Goal: Task Accomplishment & Management: Manage account settings

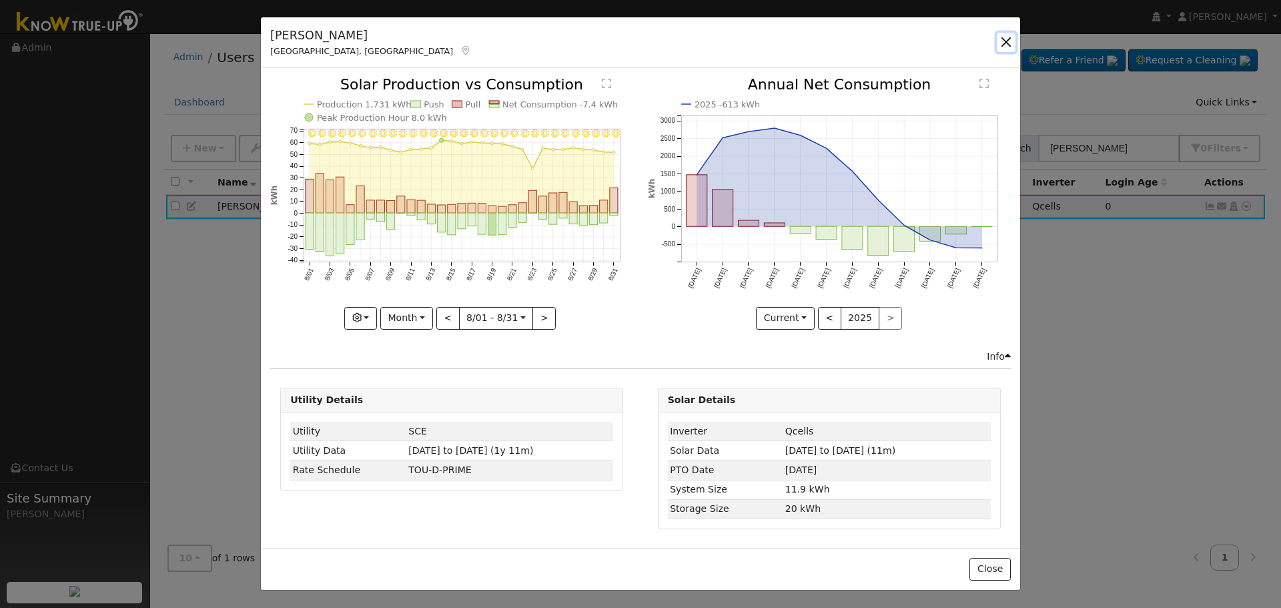
click at [1006, 41] on button "button" at bounding box center [1006, 42] width 19 height 19
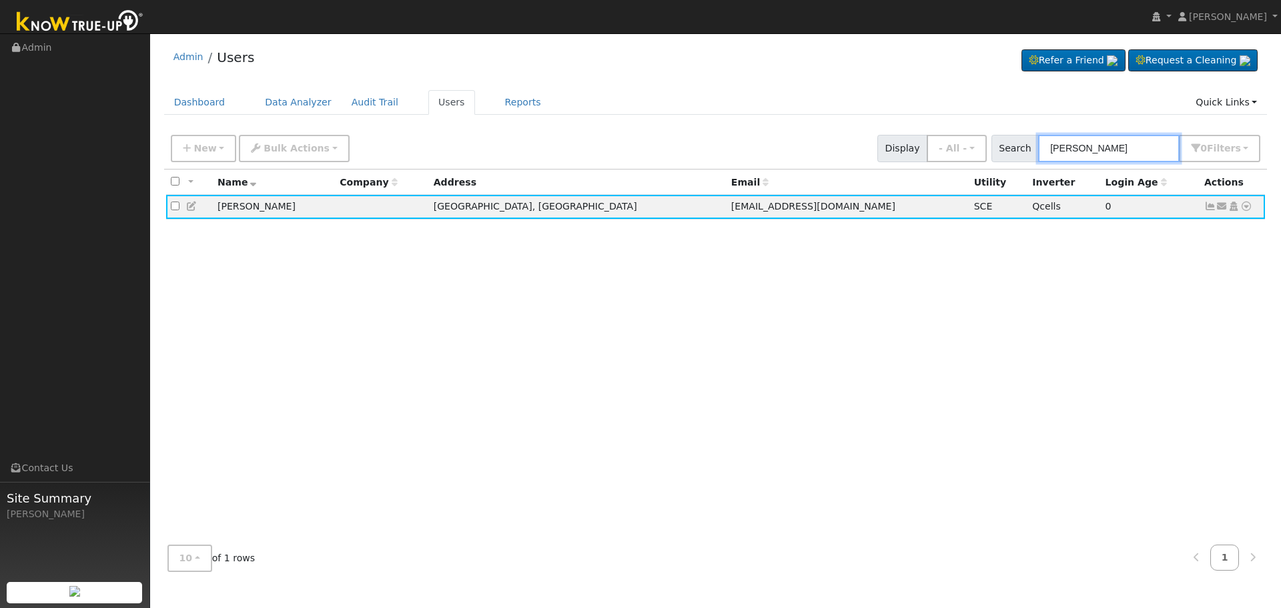
drag, startPoint x: 925, startPoint y: 160, endPoint x: 592, endPoint y: 129, distance: 334.5
click at [749, 154] on div "New Add User Quick Add Quick Connect Quick Convert Lead Bulk Actions Send Email…" at bounding box center [715, 146] width 1095 height 32
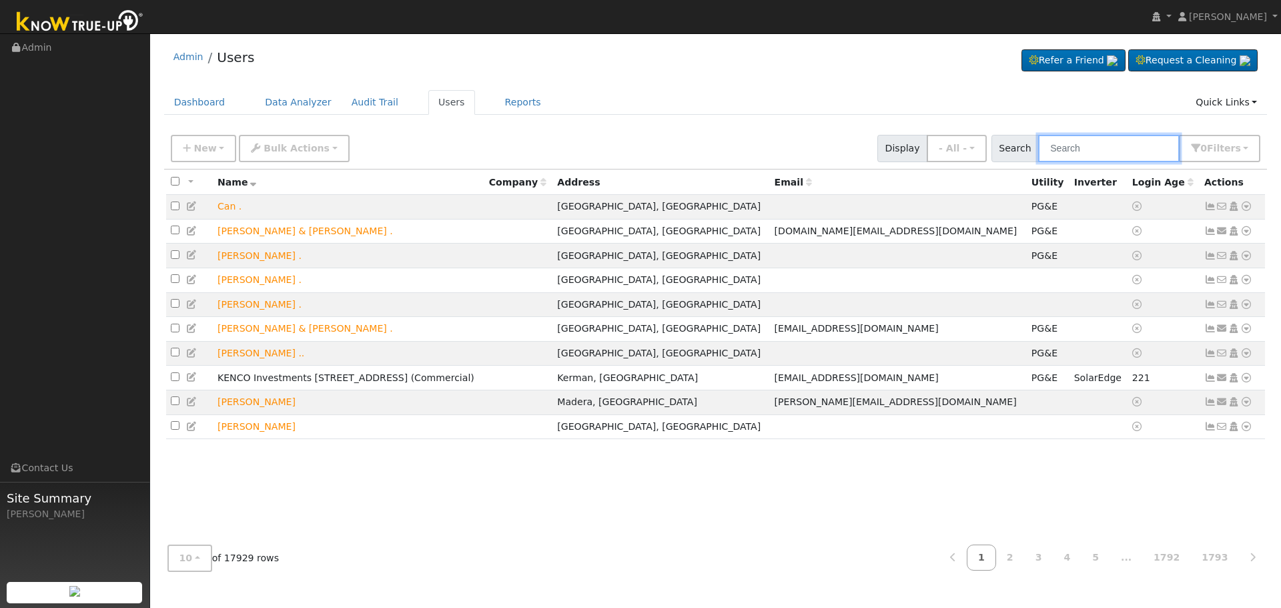
click at [1091, 145] on input "text" at bounding box center [1108, 148] width 141 height 27
paste input "[PERSON_NAME]"
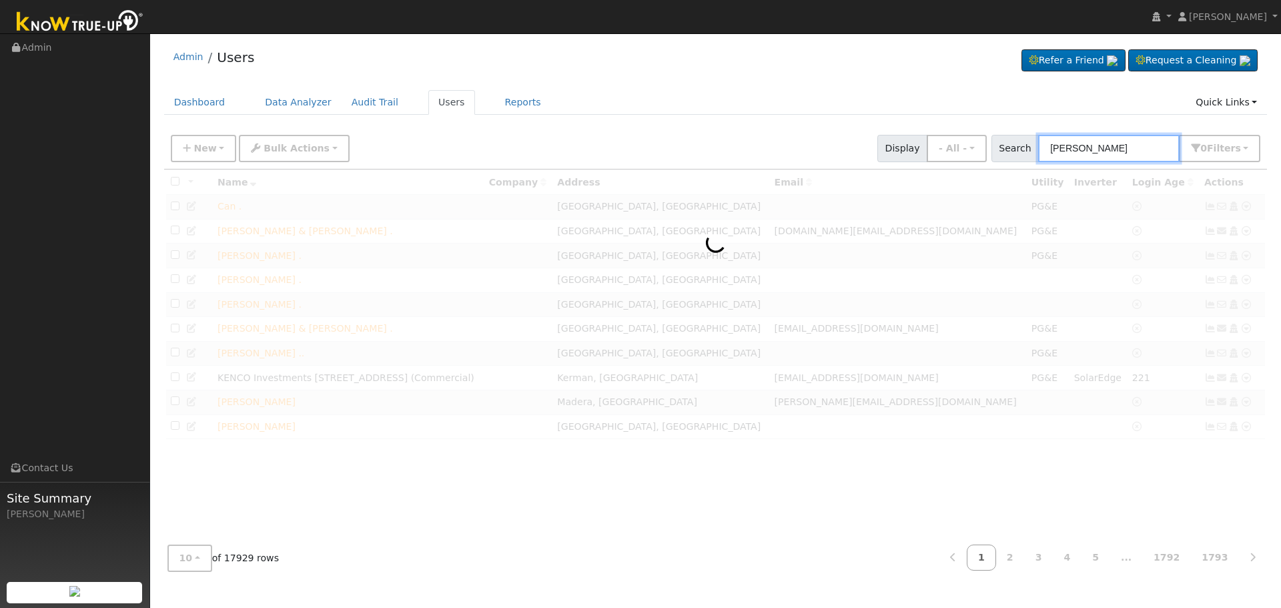
click at [1103, 145] on input "[PERSON_NAME]" at bounding box center [1108, 148] width 141 height 27
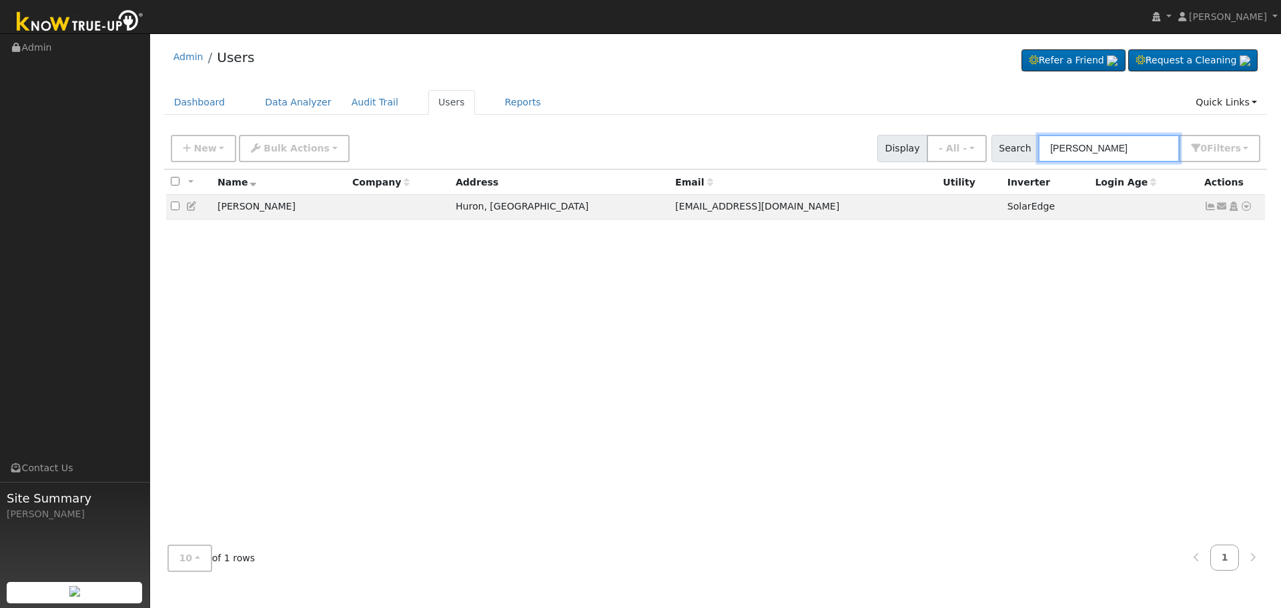
type input "[PERSON_NAME]"
click at [1205, 207] on icon at bounding box center [1210, 206] width 12 height 9
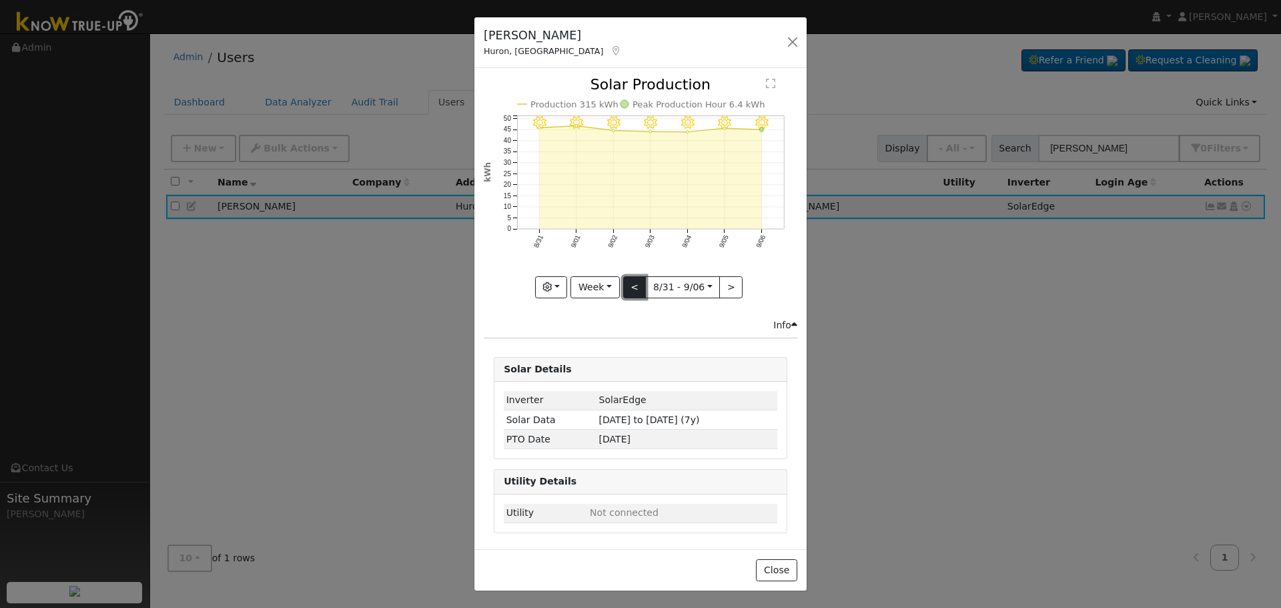
click at [631, 281] on button "<" at bounding box center [634, 287] width 23 height 23
click at [719, 290] on button ">" at bounding box center [730, 287] width 23 height 23
type input "[DATE]"
click at [791, 41] on button "button" at bounding box center [792, 42] width 19 height 19
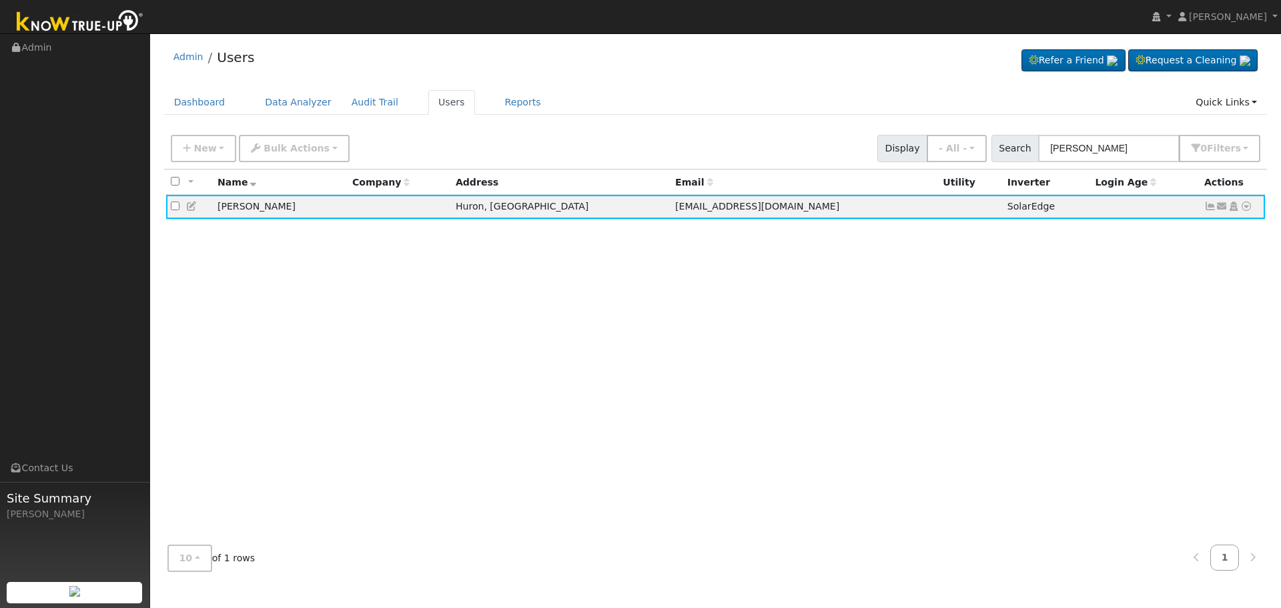
click at [593, 50] on div "Admin Users Refer a Friend Request a Cleaning" at bounding box center [716, 60] width 1104 height 41
click at [1209, 210] on icon at bounding box center [1210, 206] width 12 height 9
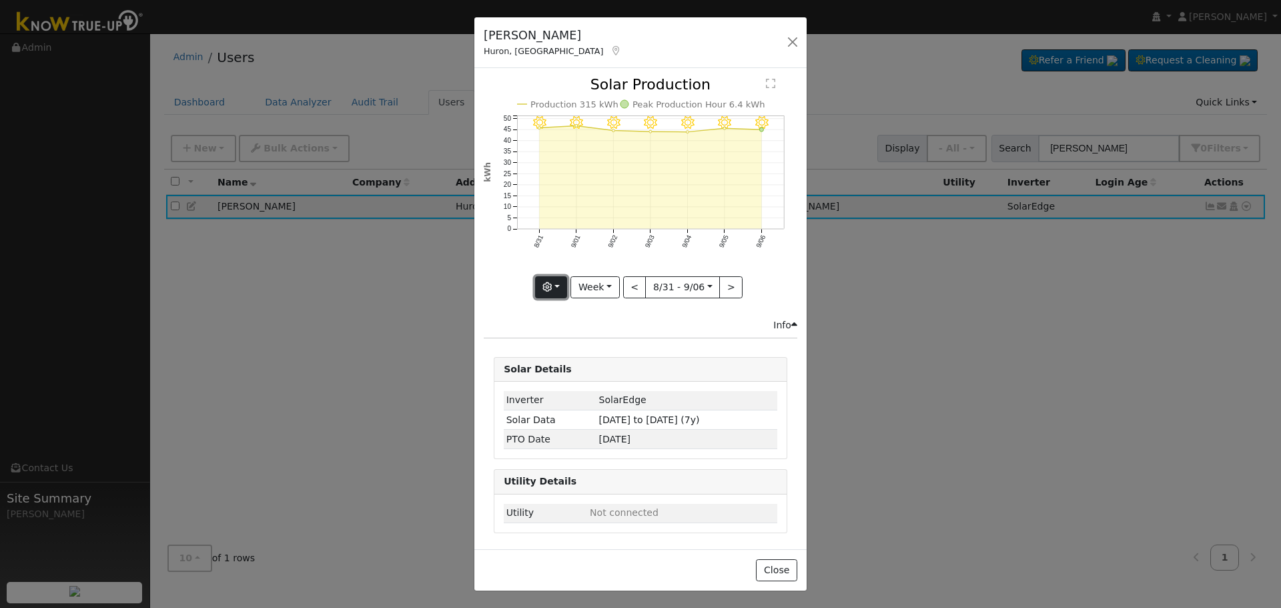
click at [553, 282] on button "button" at bounding box center [551, 287] width 33 height 23
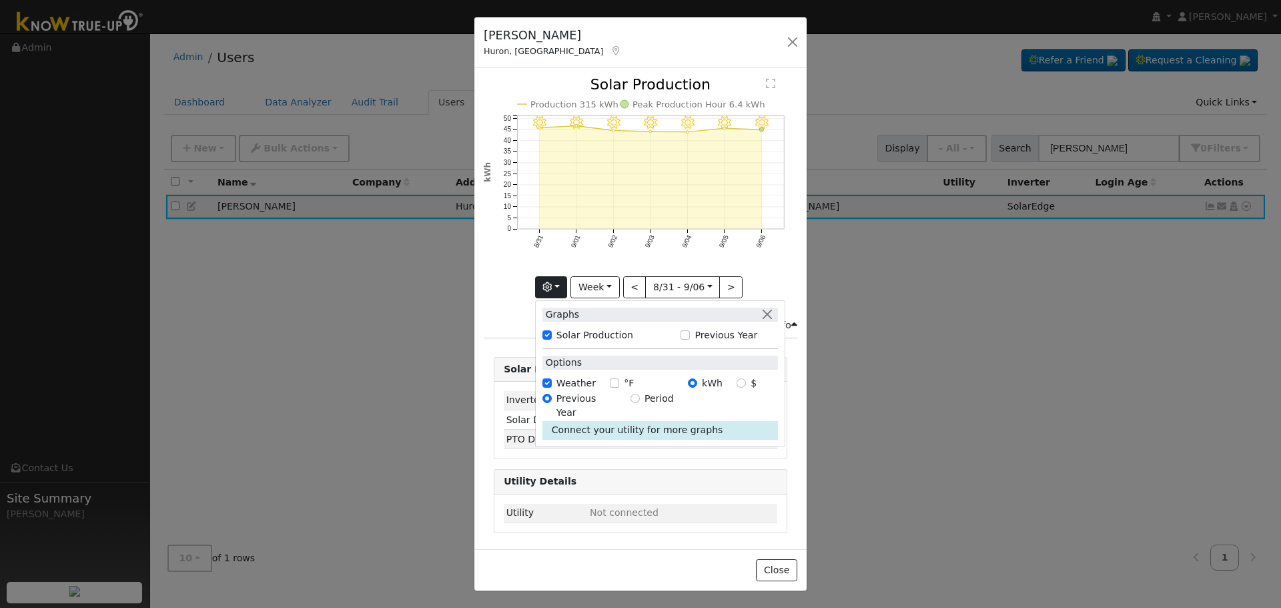
click at [535, 304] on div "Graphs Solar Production Previous Year Options Weather °F kWh $ Previous Year Pe…" at bounding box center [660, 373] width 250 height 147
click at [601, 290] on button "Week" at bounding box center [595, 287] width 49 height 23
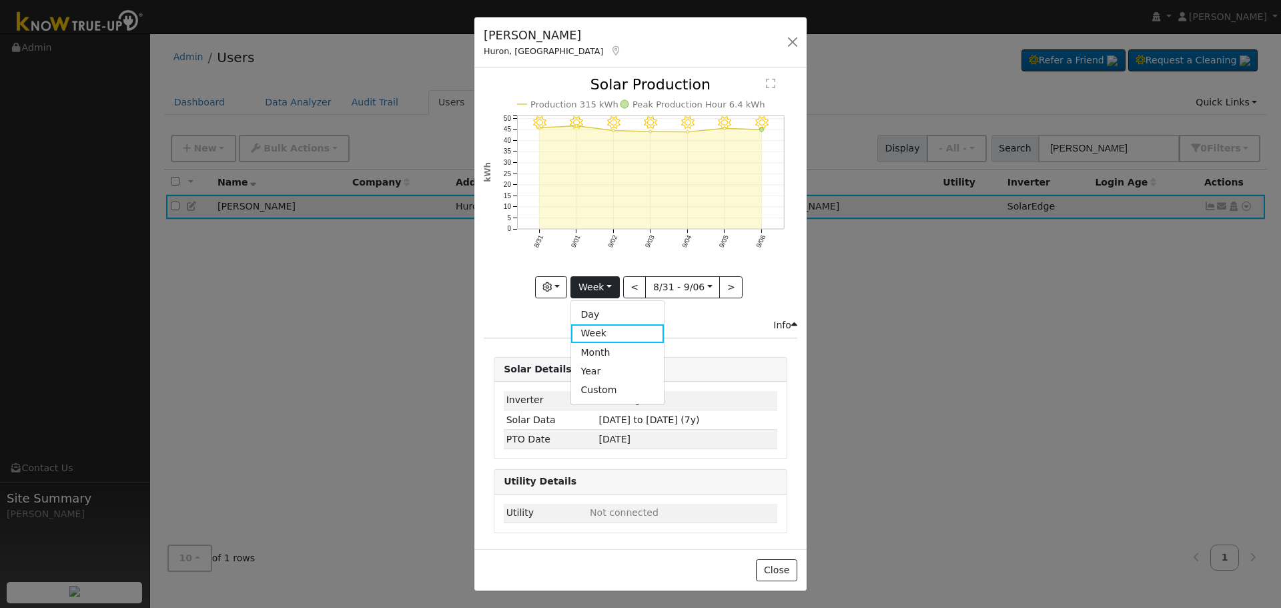
click at [613, 362] on link "Year" at bounding box center [617, 371] width 93 height 19
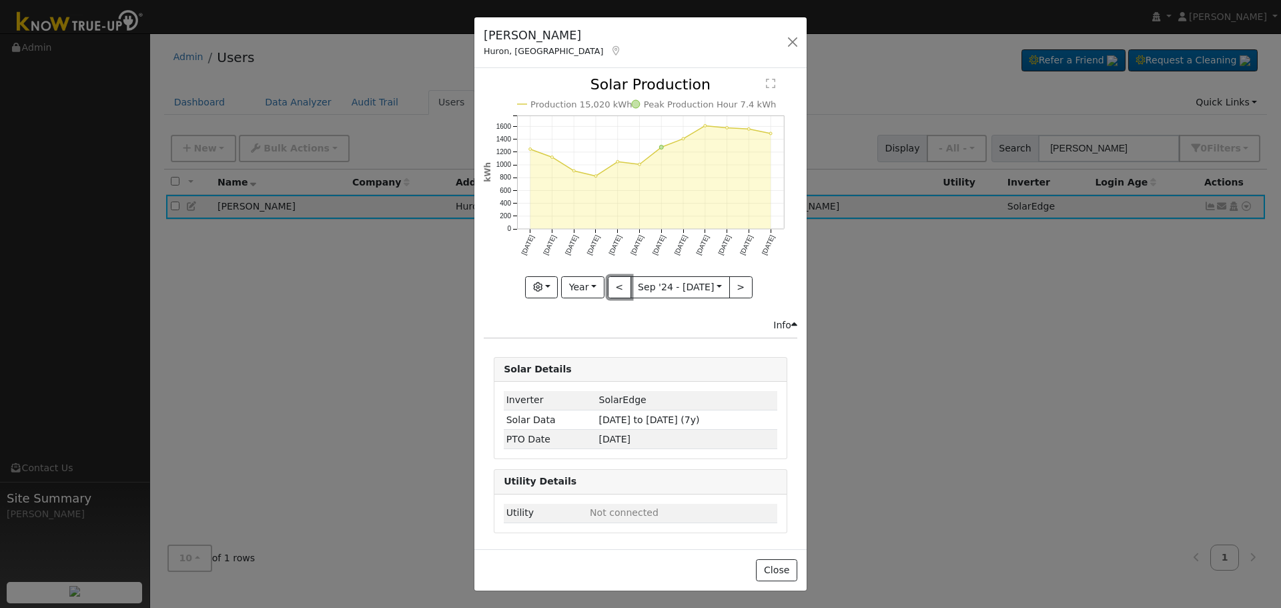
click at [608, 284] on button "<" at bounding box center [619, 287] width 23 height 23
click at [607, 284] on div "Production 9,949 kWh Peak Production Hour 7.6 kWh [DATE] Oct '[DATE] Dec '[DATE…" at bounding box center [641, 187] width 314 height 221
click at [608, 284] on button "<" at bounding box center [619, 287] width 23 height 23
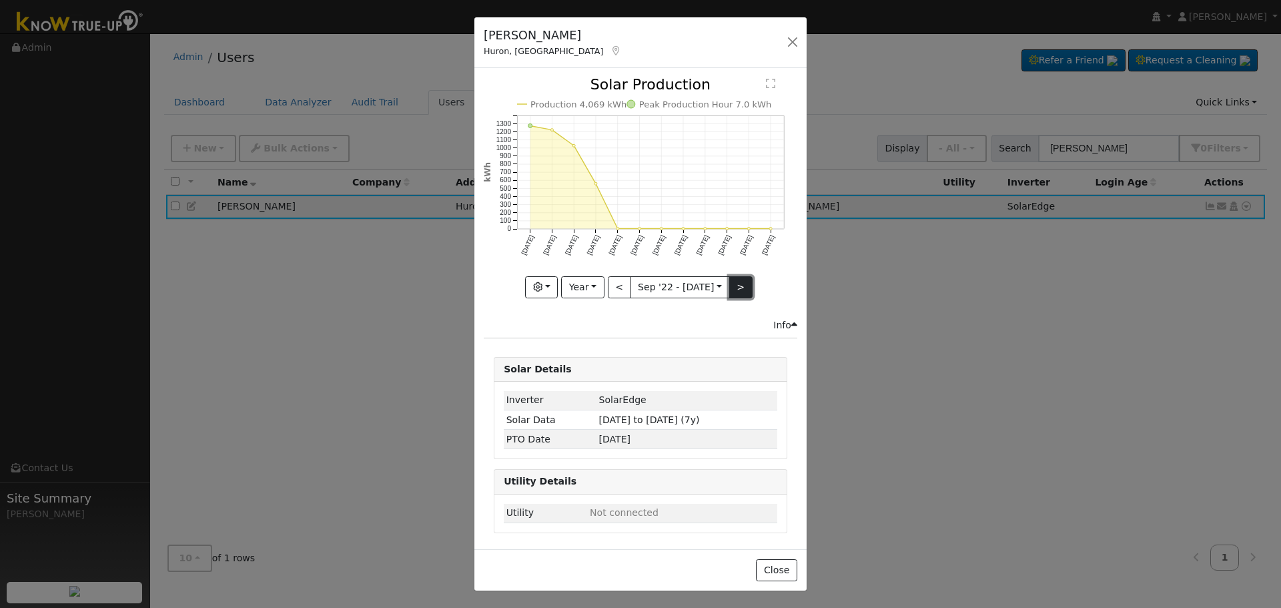
click at [729, 276] on button ">" at bounding box center [740, 287] width 23 height 23
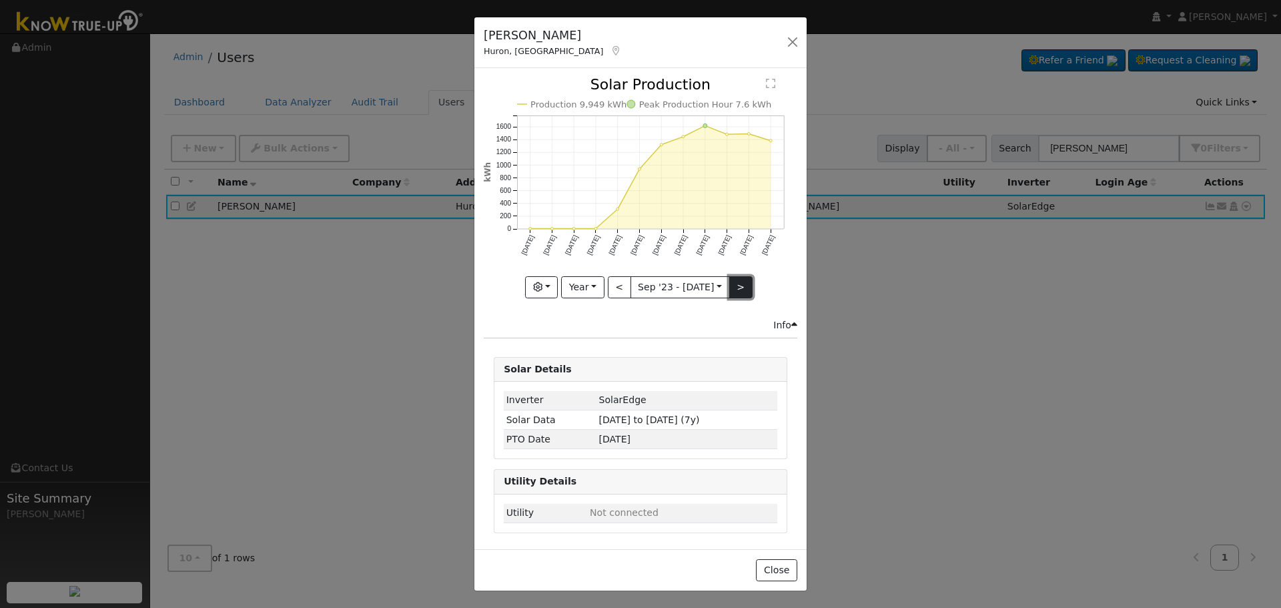
click at [729, 276] on button ">" at bounding box center [740, 287] width 23 height 23
type input "[DATE]"
click at [719, 33] on div "[PERSON_NAME], [GEOGRAPHIC_DATA] - Default Ac... - Default Account - [STREET_AD…" at bounding box center [640, 42] width 332 height 51
click at [792, 41] on button "button" at bounding box center [792, 42] width 19 height 19
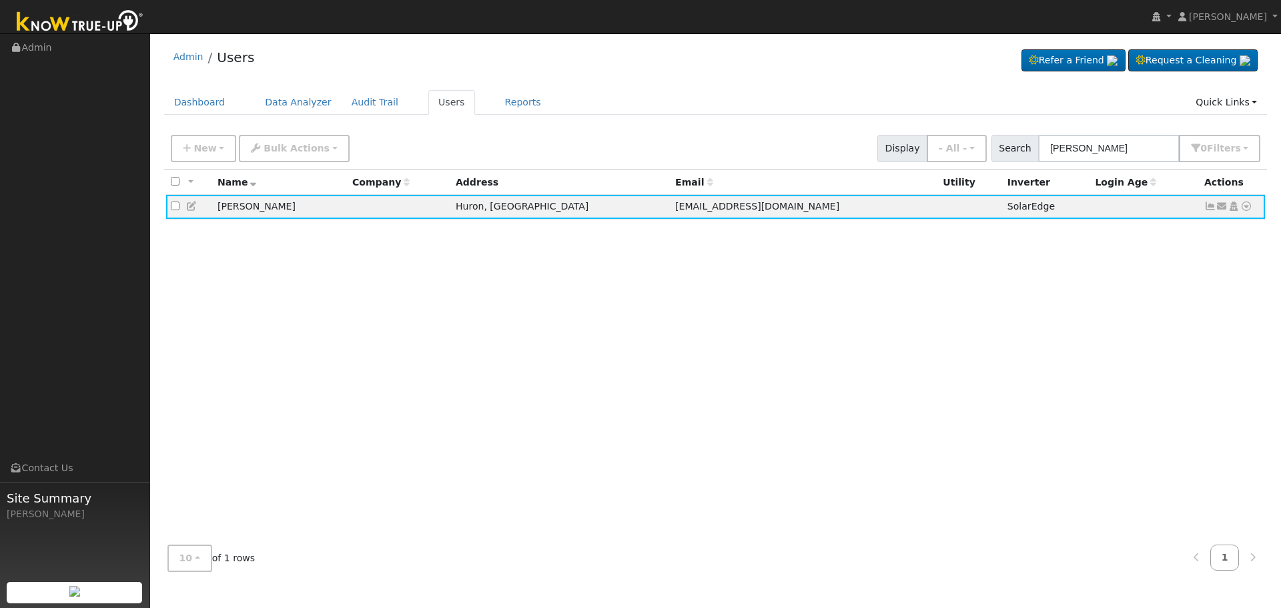
click at [914, 103] on ul "Dashboard Data Analyzer Audit Trail Users Reports Quick Links Quick Add Quick C…" at bounding box center [716, 102] width 1104 height 25
click at [1141, 145] on input "[PERSON_NAME]" at bounding box center [1108, 148] width 141 height 27
drag, startPoint x: 1150, startPoint y: 153, endPoint x: 869, endPoint y: 142, distance: 281.2
click at [869, 142] on div "New Add User Quick Add Quick Connect Quick Convert Lead Bulk Actions Send Email…" at bounding box center [715, 146] width 1095 height 32
click at [1132, 443] on div "All None All on page None on page Name Company Address Email Utility Inverter L…" at bounding box center [716, 351] width 1104 height 365
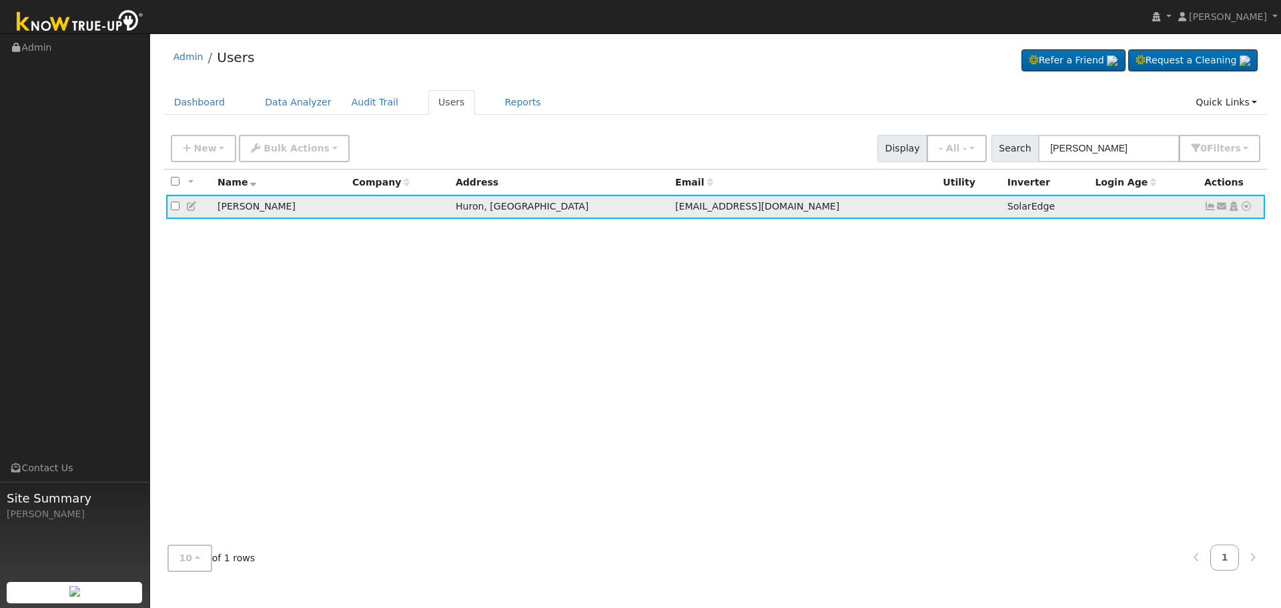
click at [1209, 208] on icon at bounding box center [1210, 206] width 12 height 9
